Goal: Task Accomplishment & Management: Use online tool/utility

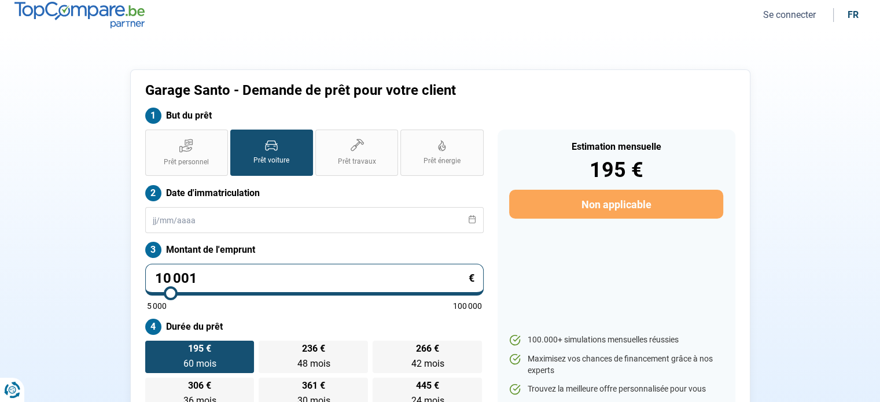
scroll to position [161, 0]
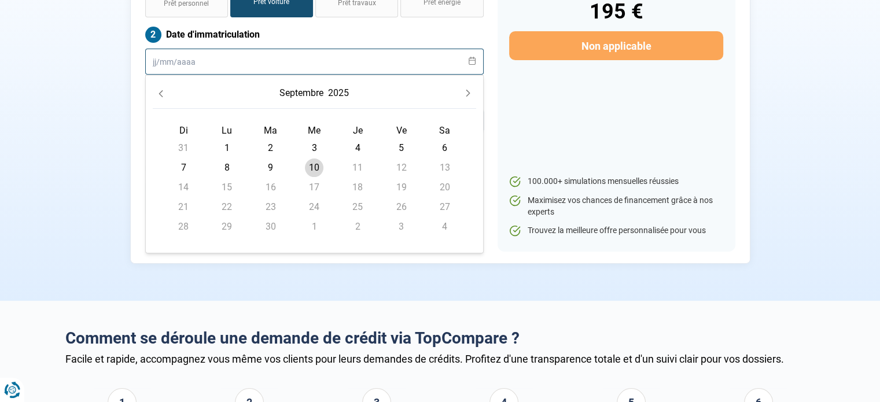
click at [232, 53] on input "text" at bounding box center [314, 62] width 339 height 26
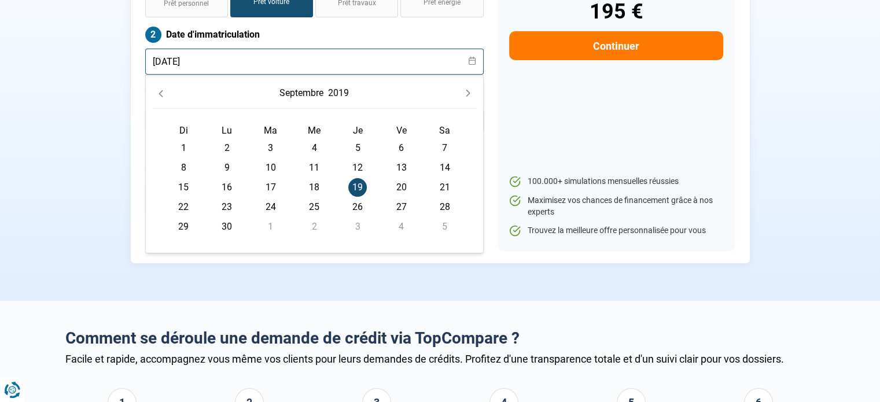
type input "[DATE]"
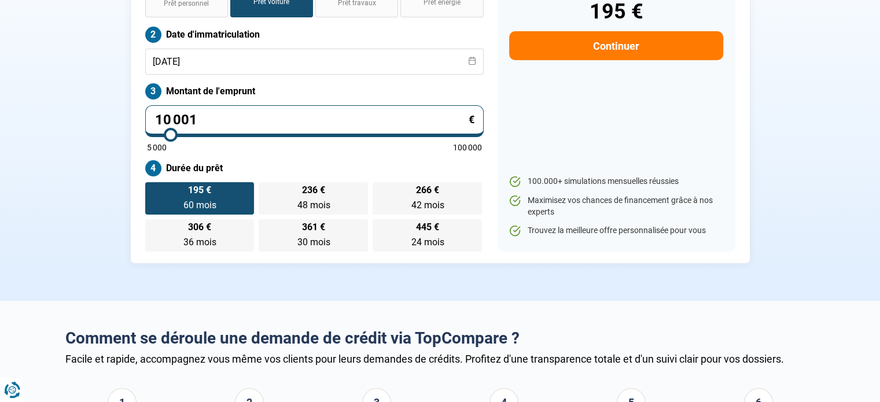
click at [49, 190] on section "Garage Santo - Demande de prêt pour votre client But du prêt Prêt personnel Prê…" at bounding box center [440, 87] width 880 height 427
click at [229, 112] on input "10 001" at bounding box center [314, 121] width 339 height 32
type input "1 000"
type input "5000"
type input "100"
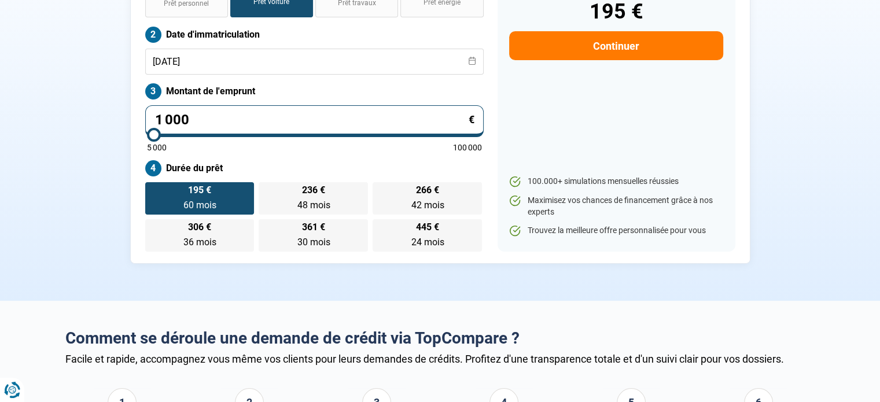
type input "5000"
type input "10"
type input "5000"
type input "1"
type input "5000"
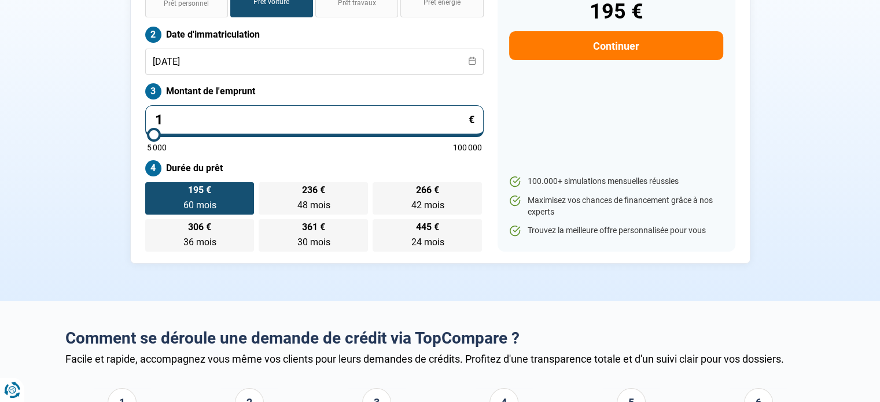
type input "13"
type input "5000"
type input "139"
type input "5000"
type input "1 399"
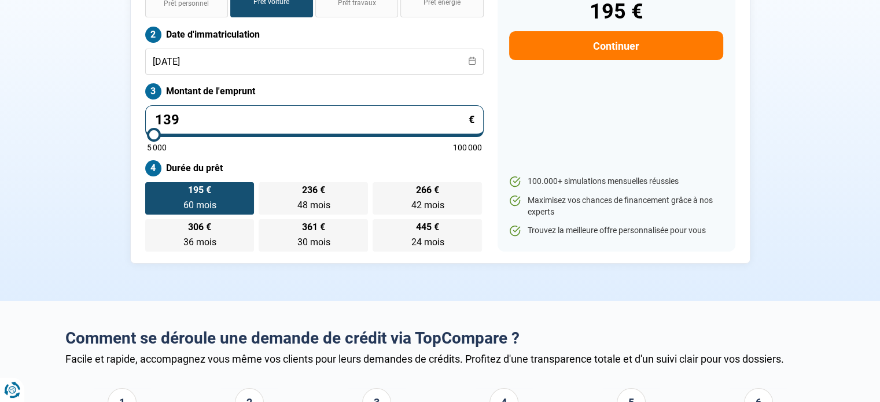
type input "5000"
type input "13 990"
type input "14000"
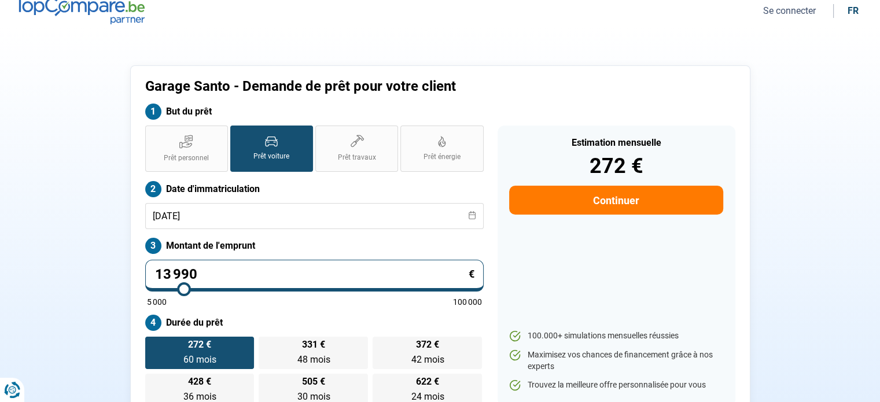
scroll to position [2, 0]
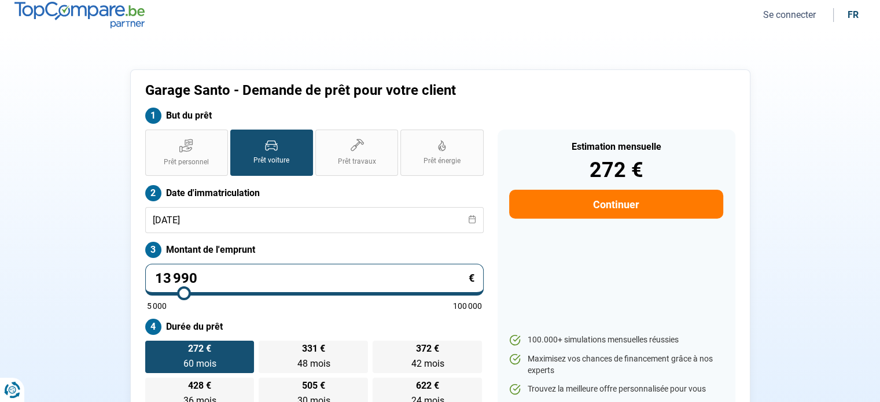
type input "13 990"
